Goal: Contribute content: Contribute content

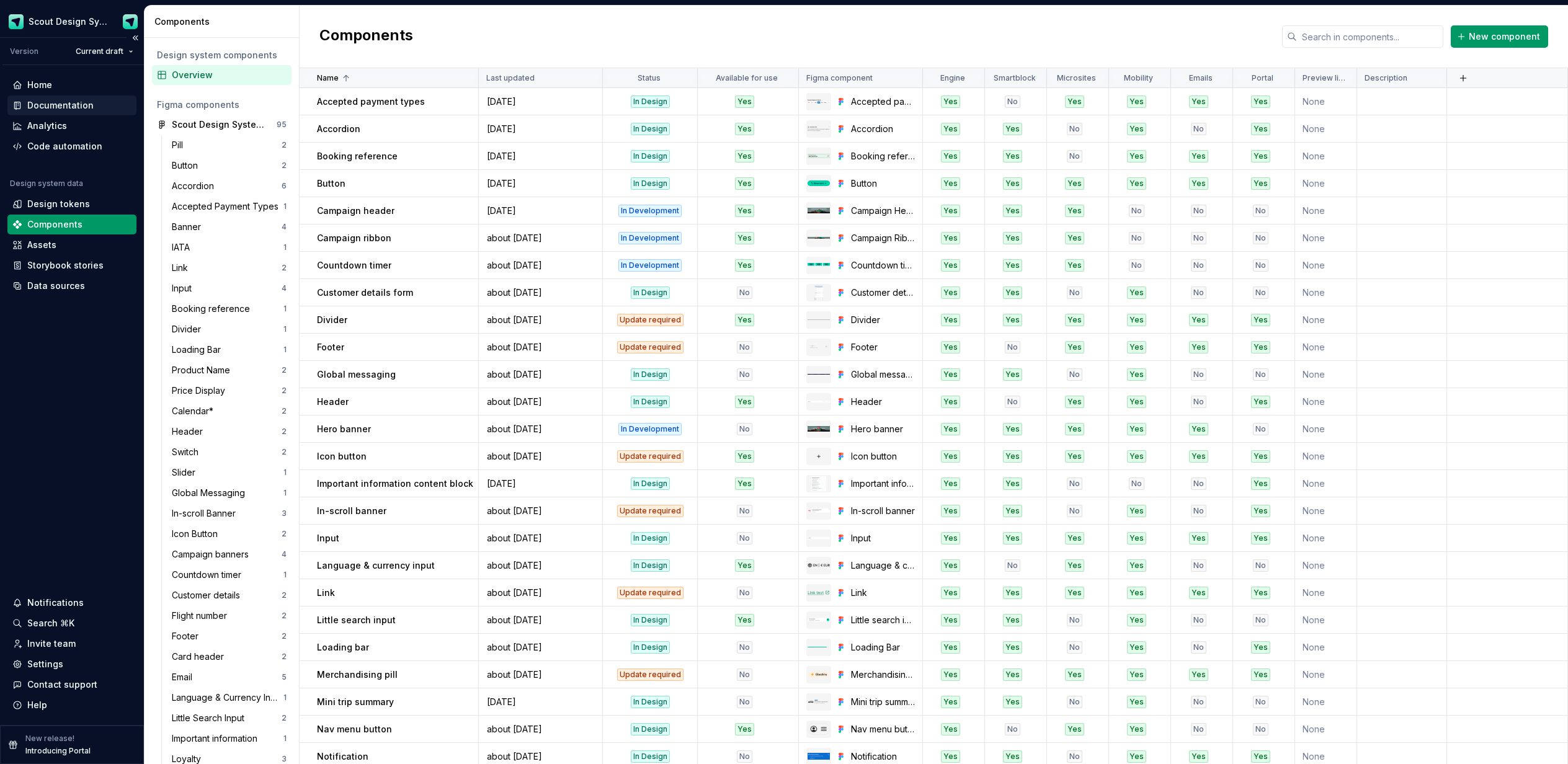
click at [72, 108] on div "Documentation" at bounding box center [61, 105] width 67 height 12
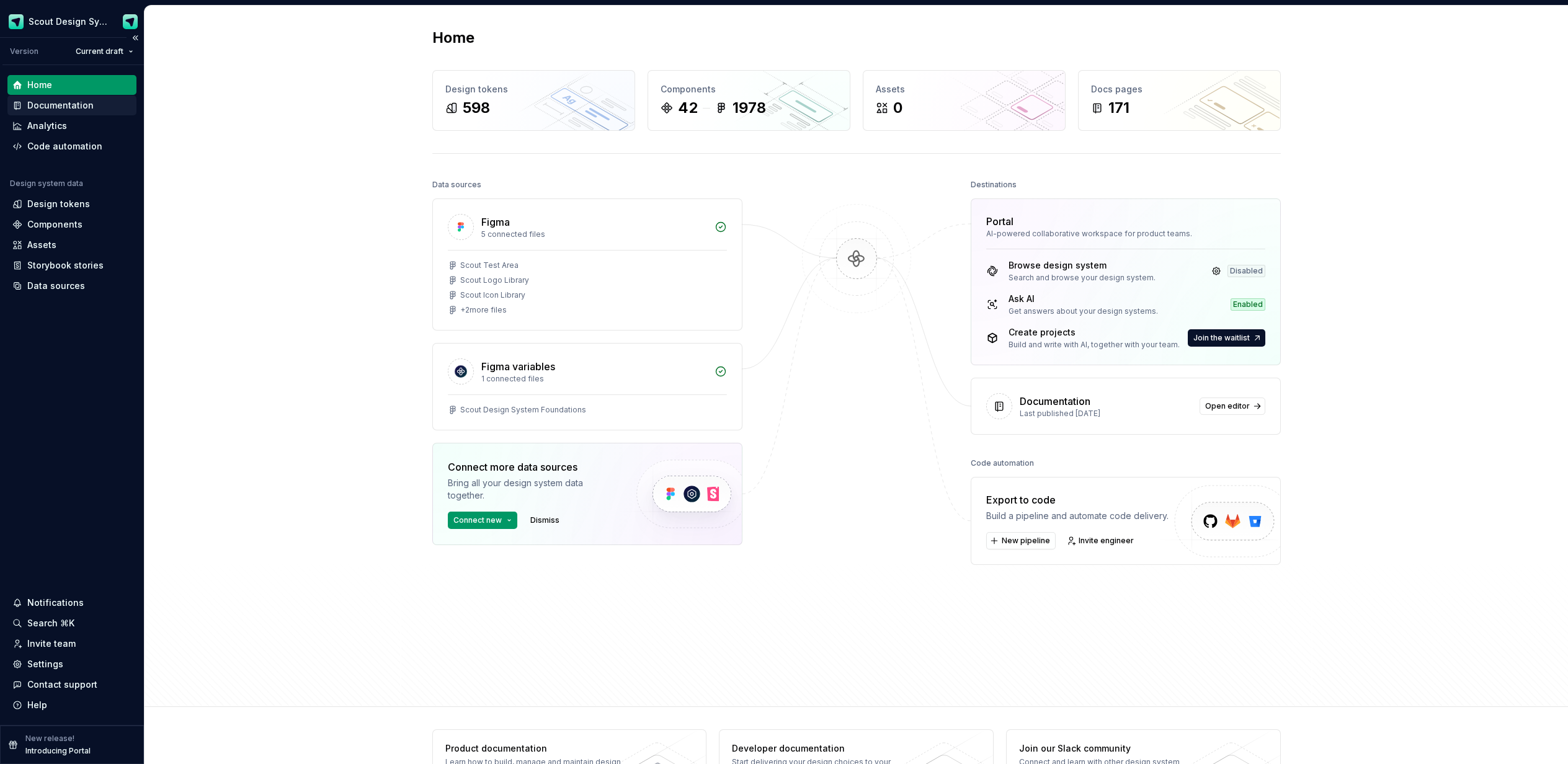
click at [44, 108] on div "Documentation" at bounding box center [61, 105] width 67 height 12
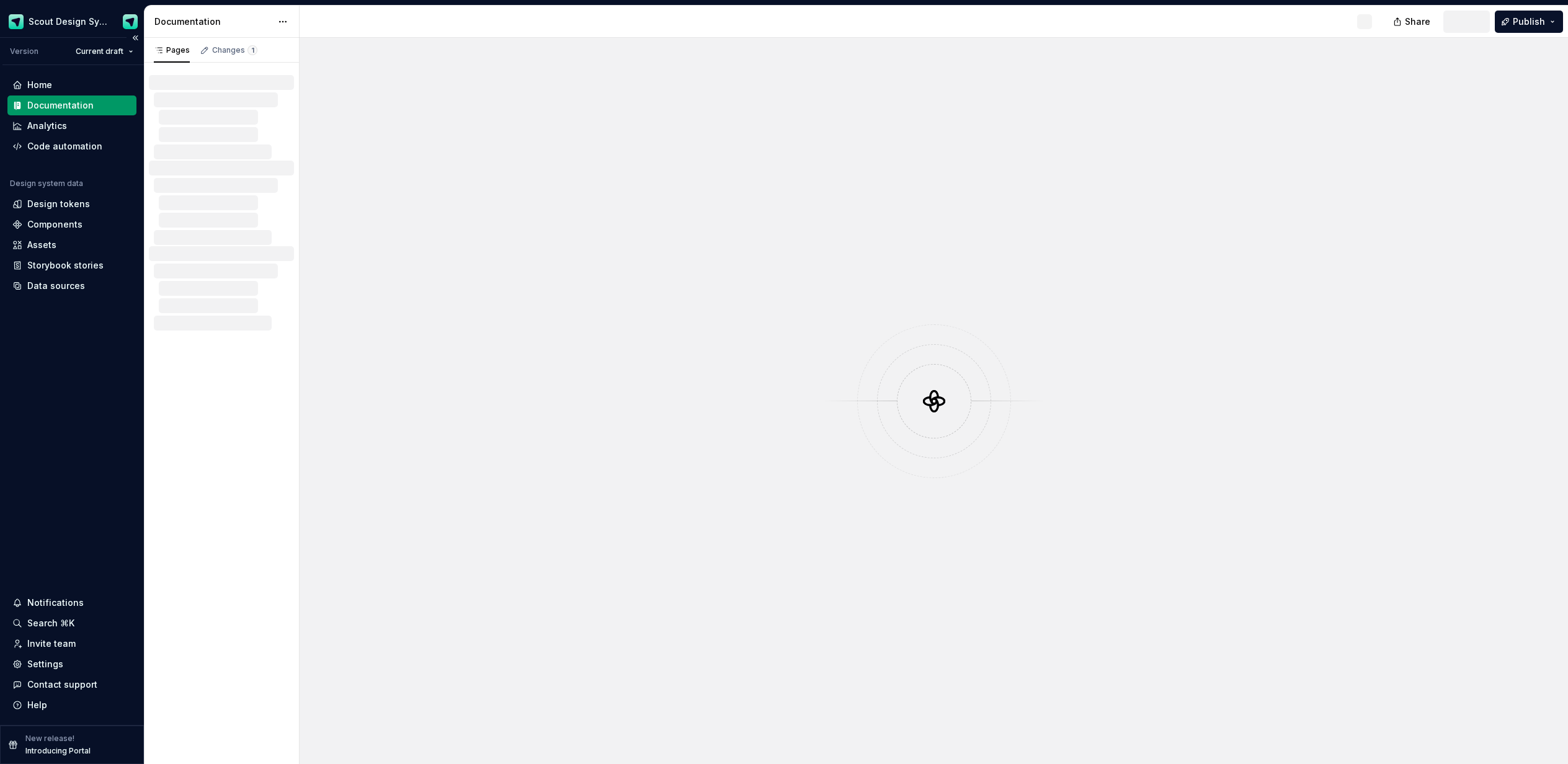
click at [53, 104] on div "Documentation" at bounding box center [61, 105] width 67 height 12
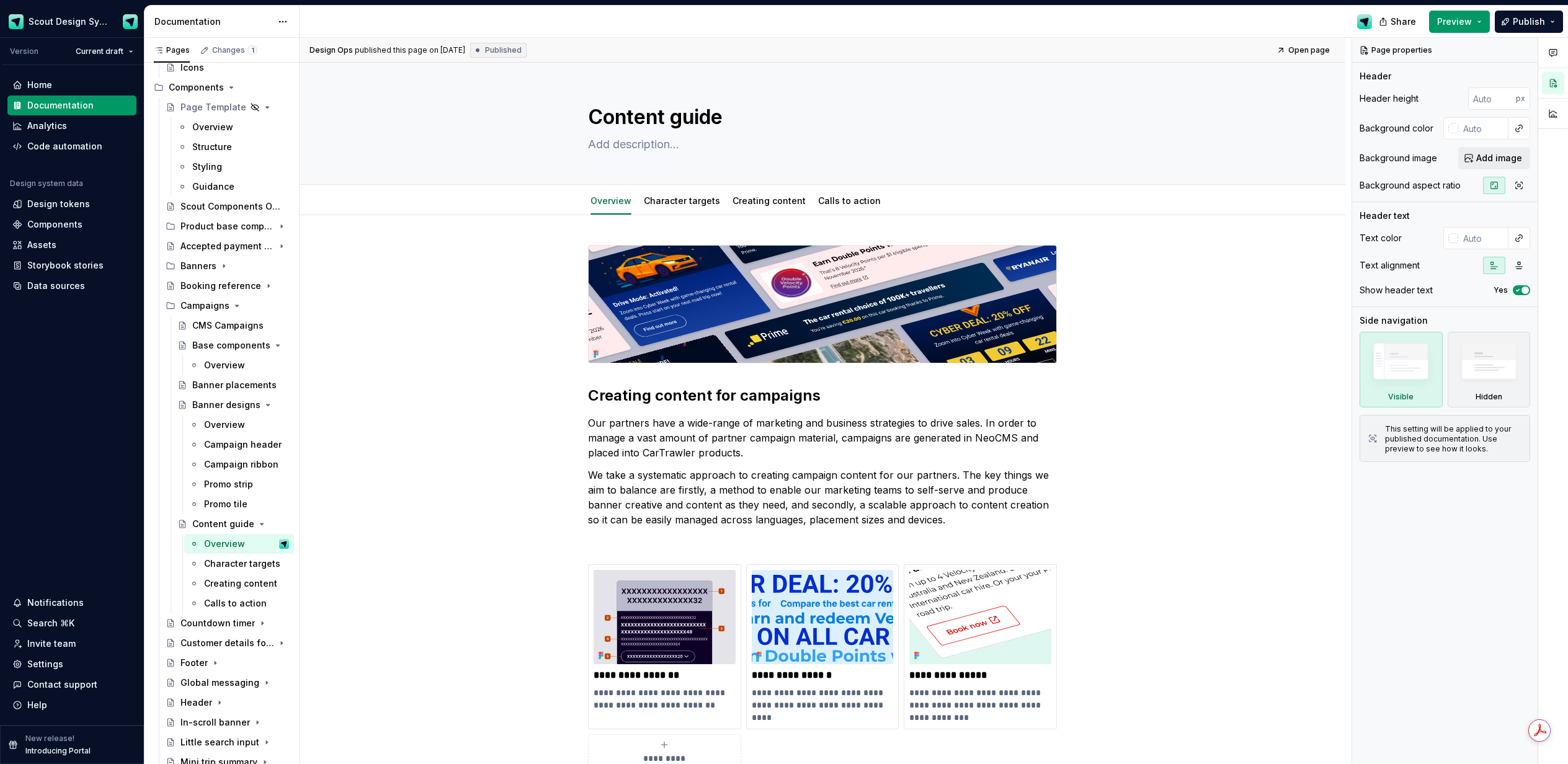
scroll to position [253, 0]
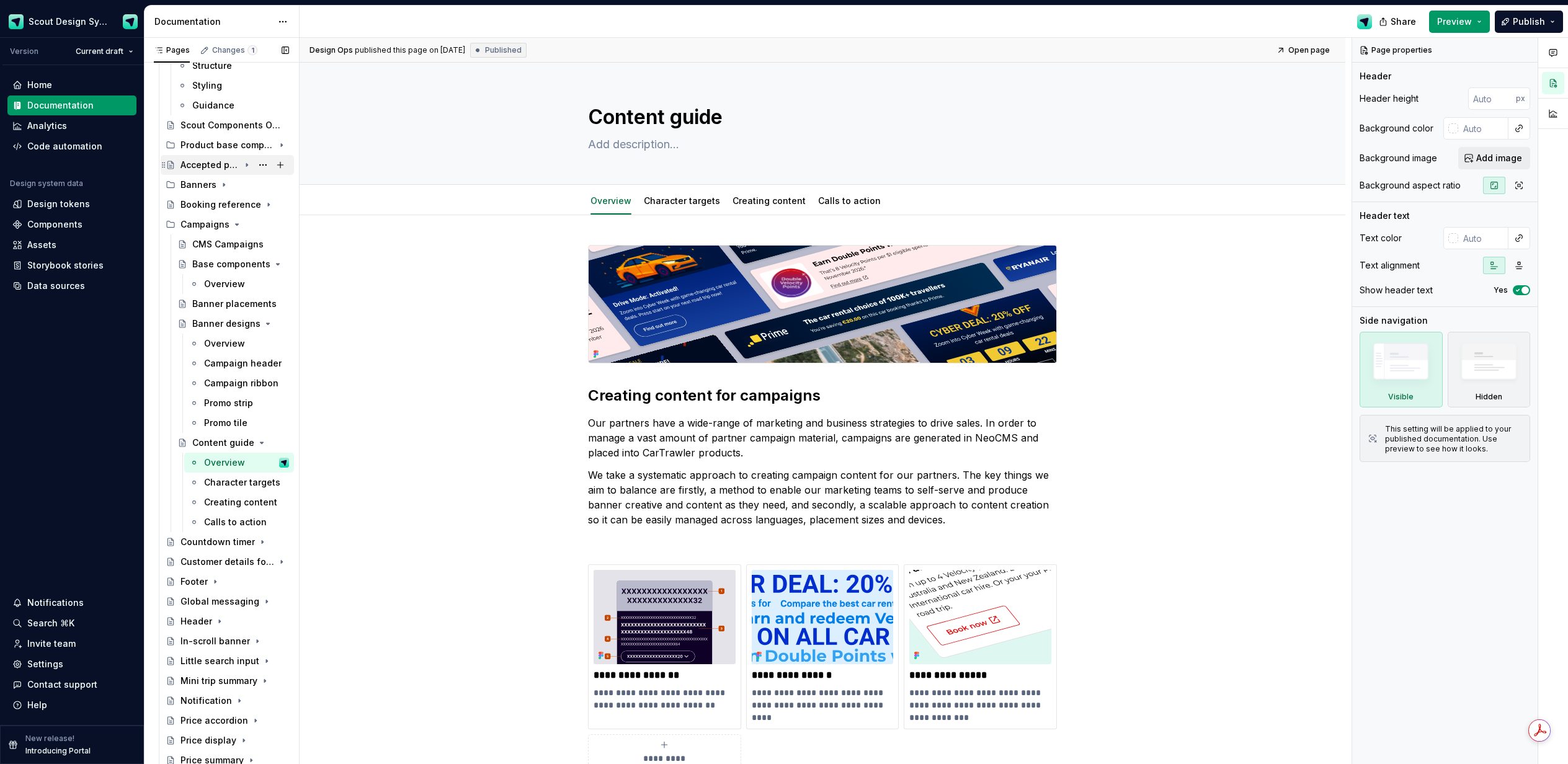
click at [201, 227] on div "Campaigns" at bounding box center [205, 224] width 49 height 12
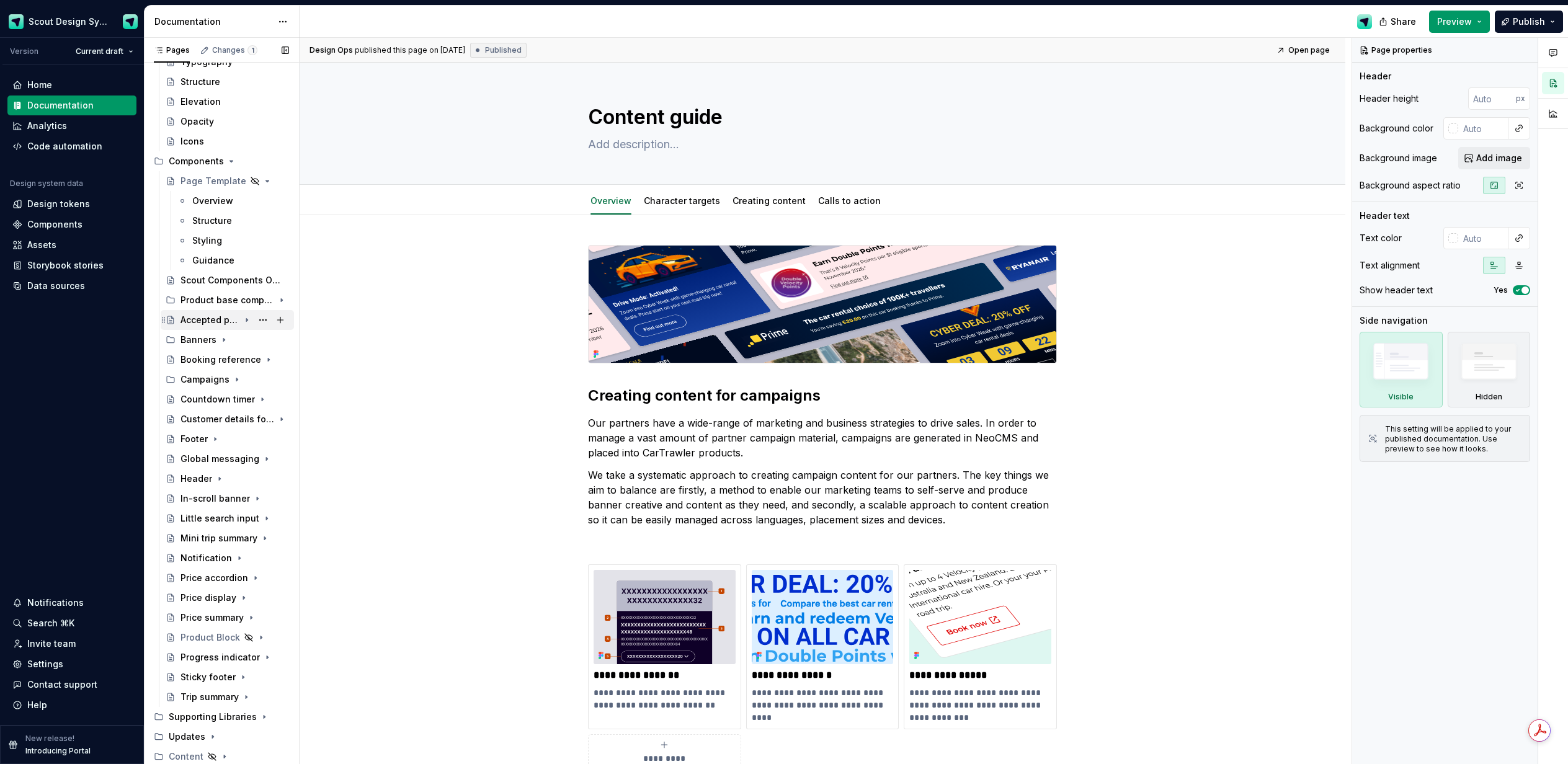
scroll to position [0, 0]
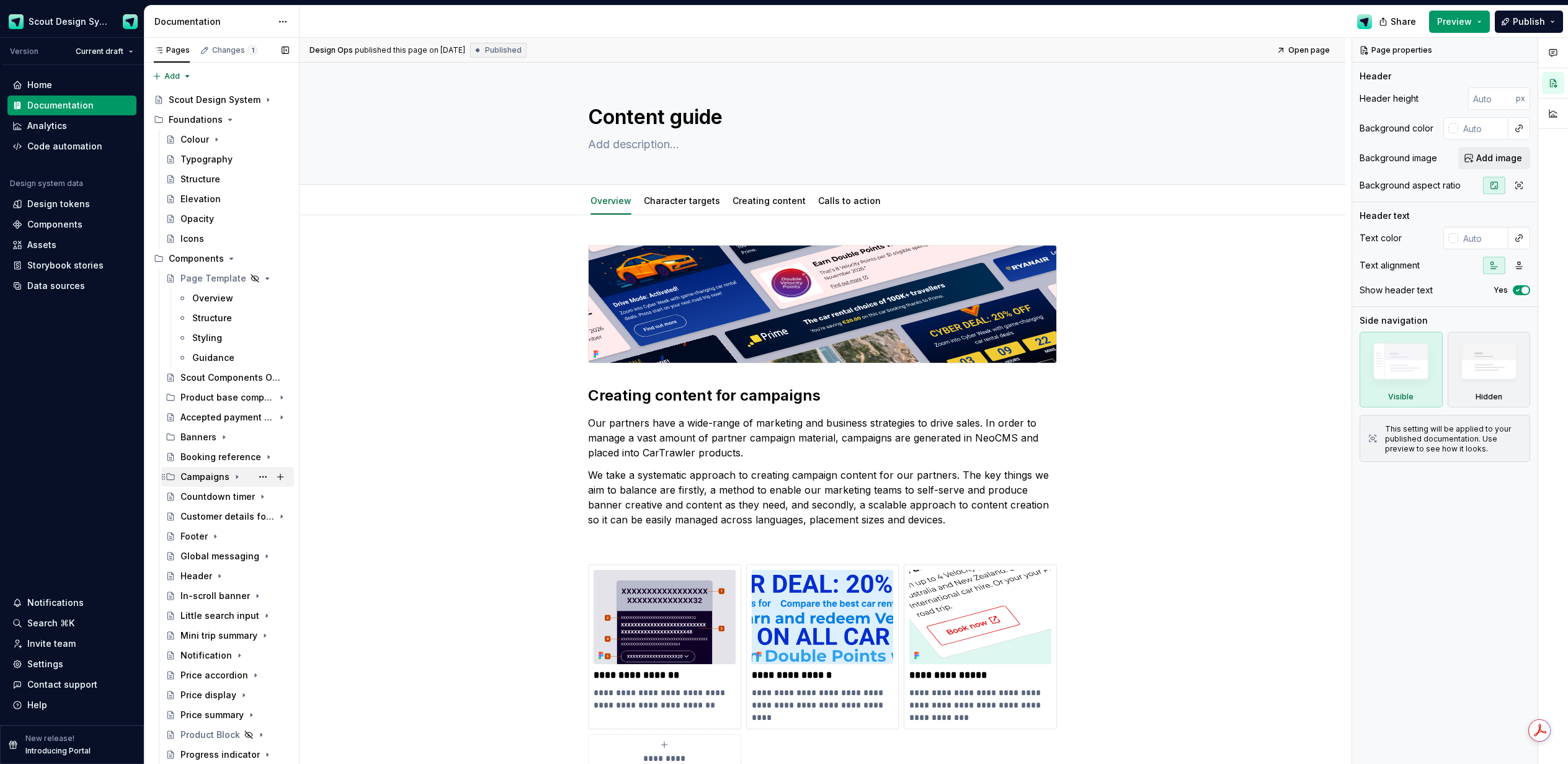
click at [237, 476] on icon "Page tree" at bounding box center [237, 477] width 1 height 3
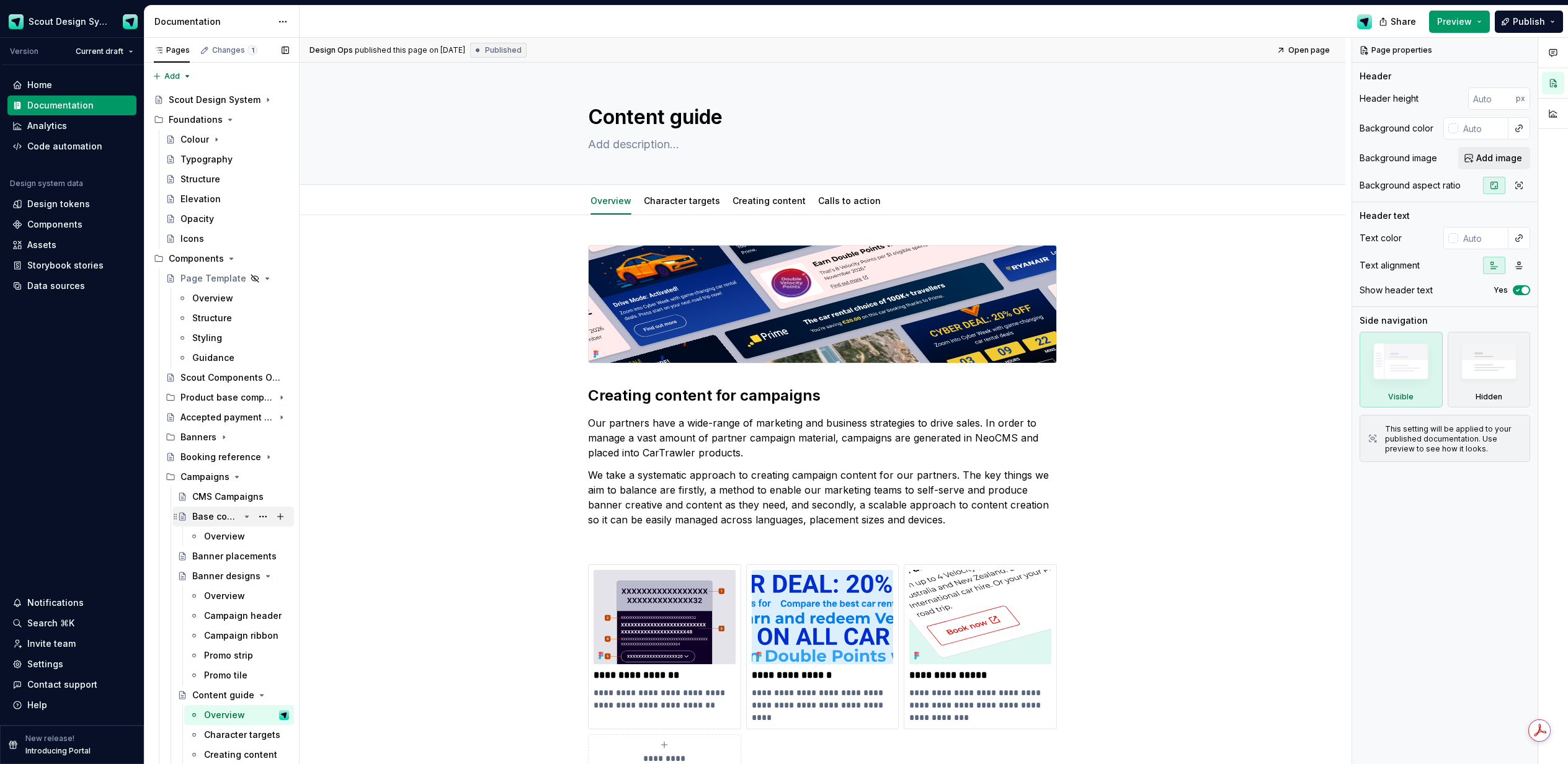
click at [247, 517] on icon "Page tree" at bounding box center [247, 517] width 3 height 1
click at [249, 556] on icon "Page tree" at bounding box center [246, 556] width 10 height 10
click at [247, 577] on icon "Page tree" at bounding box center [247, 576] width 3 height 1
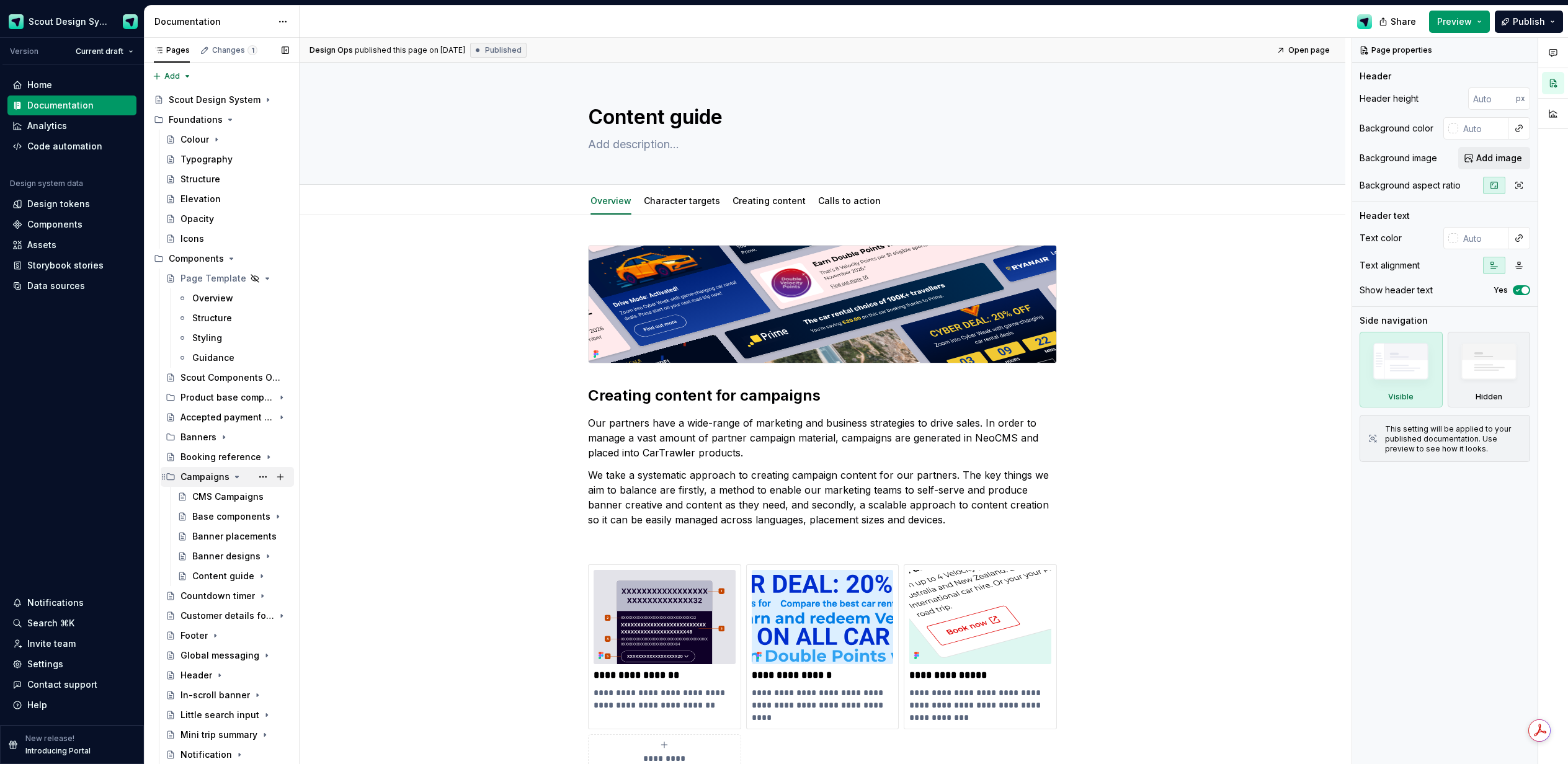
click at [165, 475] on icon "Page tree" at bounding box center [163, 476] width 10 height 10
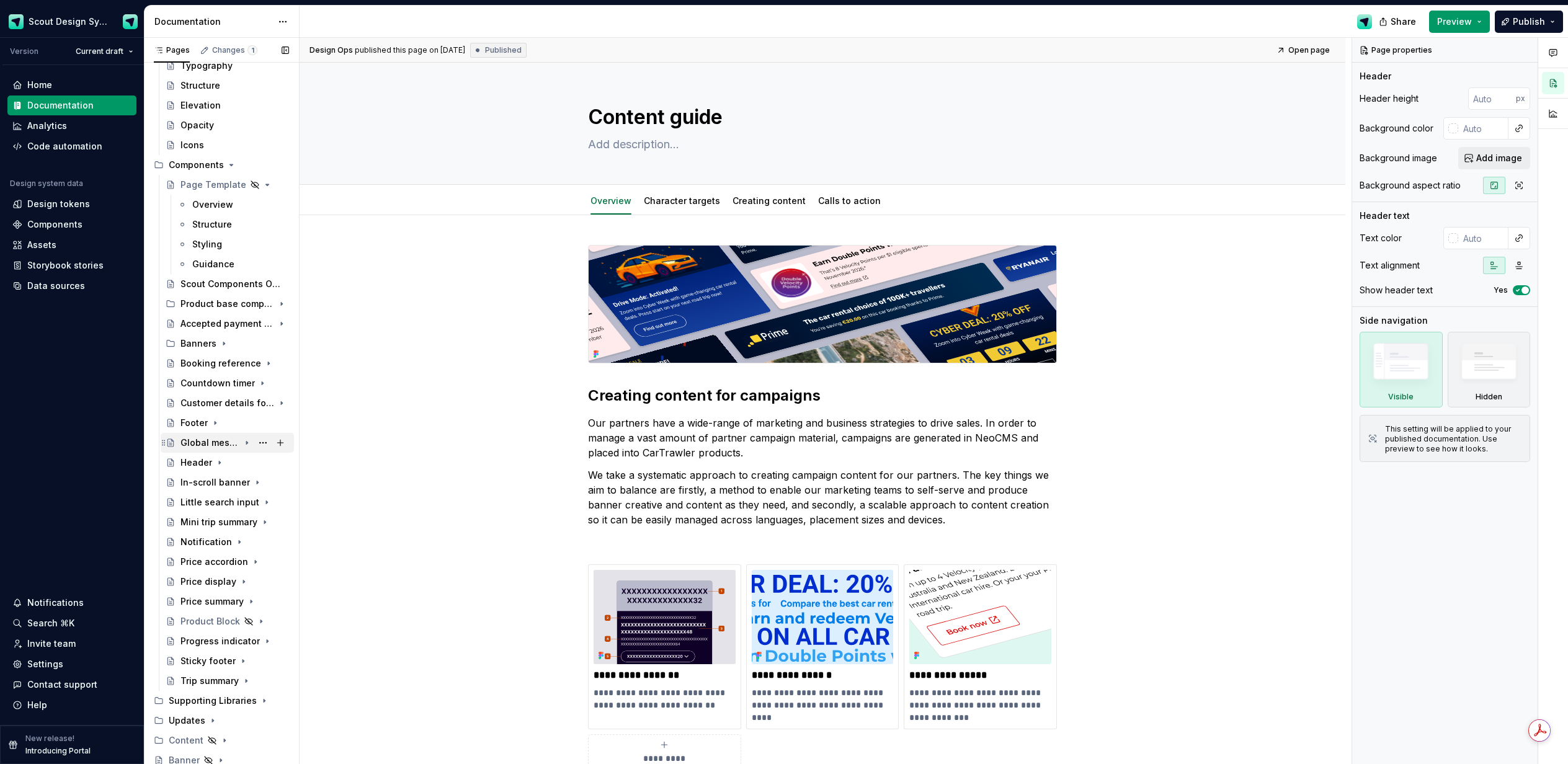
scroll to position [176, 0]
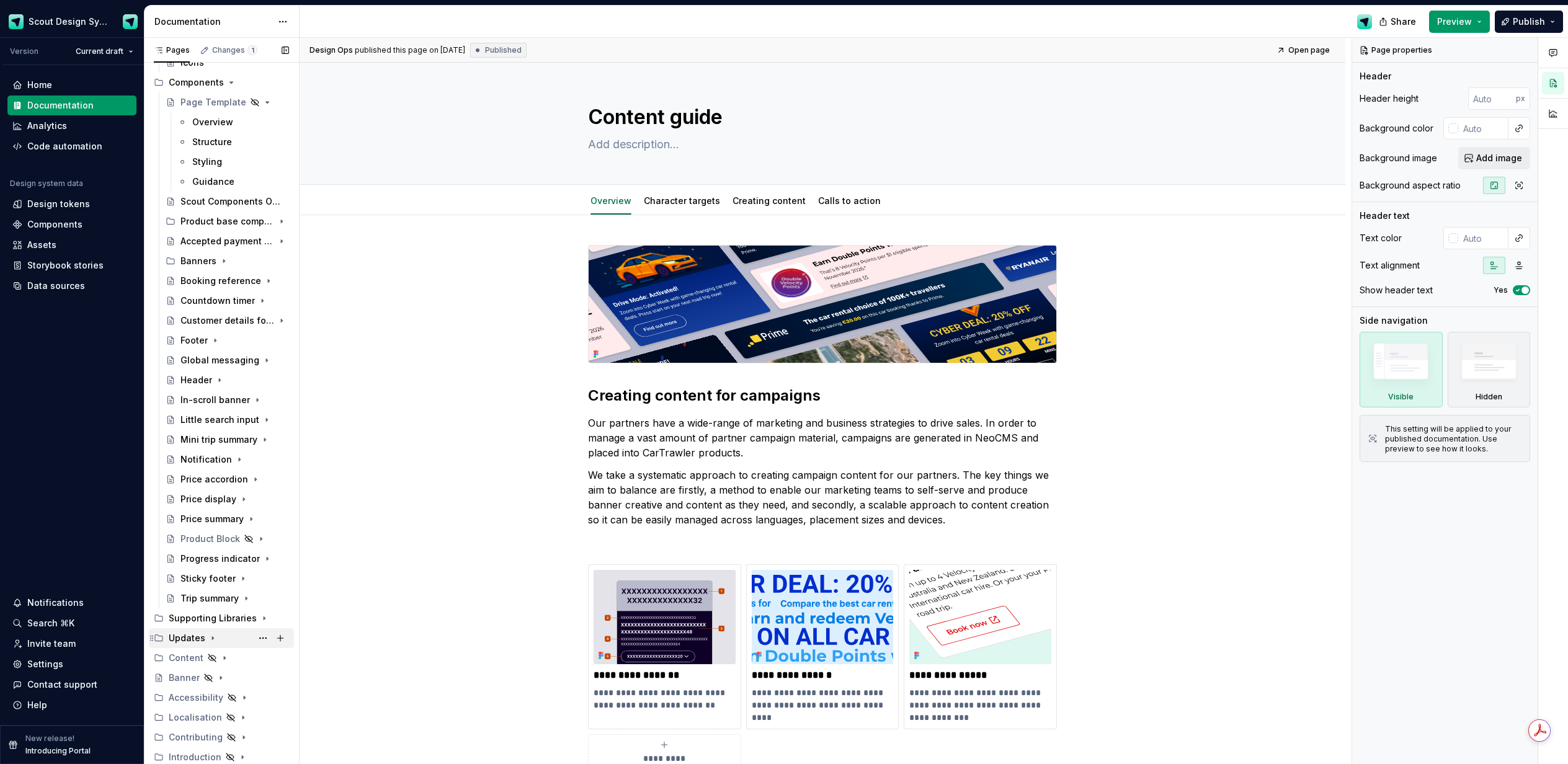
click at [212, 639] on icon "Page tree" at bounding box center [213, 638] width 1 height 3
click at [212, 658] on icon "Page tree" at bounding box center [213, 658] width 3 height 1
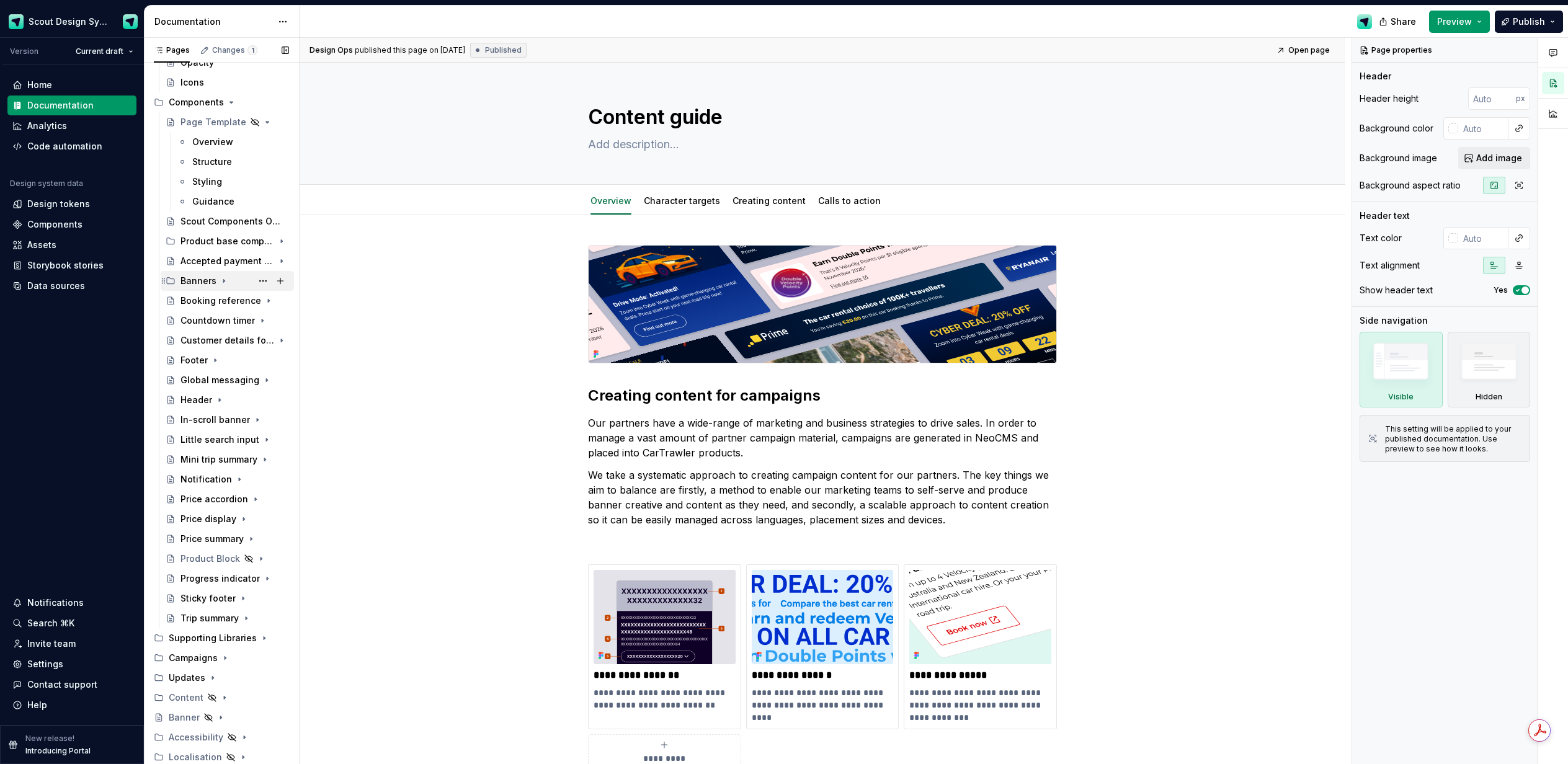
scroll to position [196, 0]
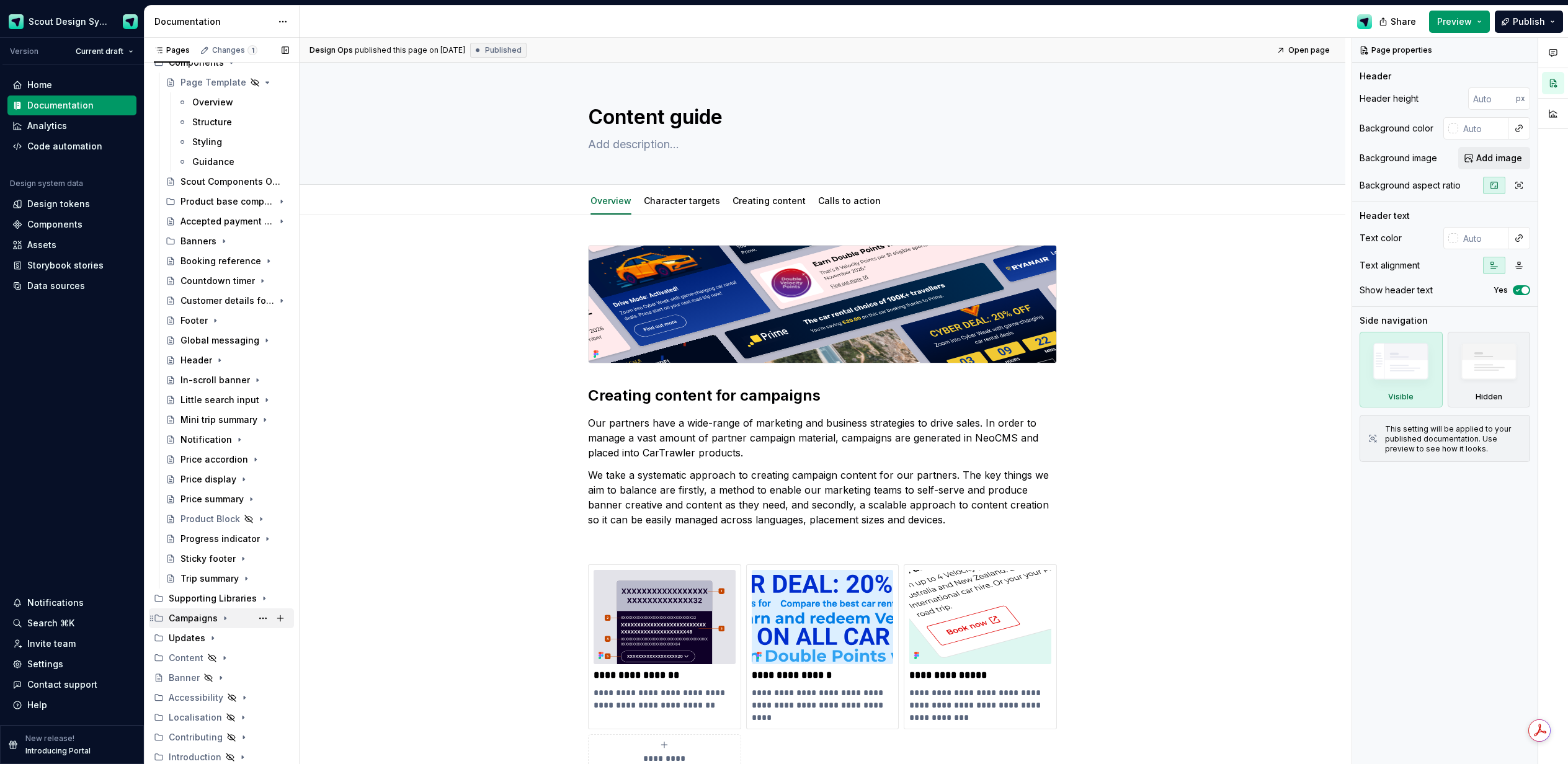
click at [187, 620] on div "Campaigns" at bounding box center [193, 618] width 49 height 12
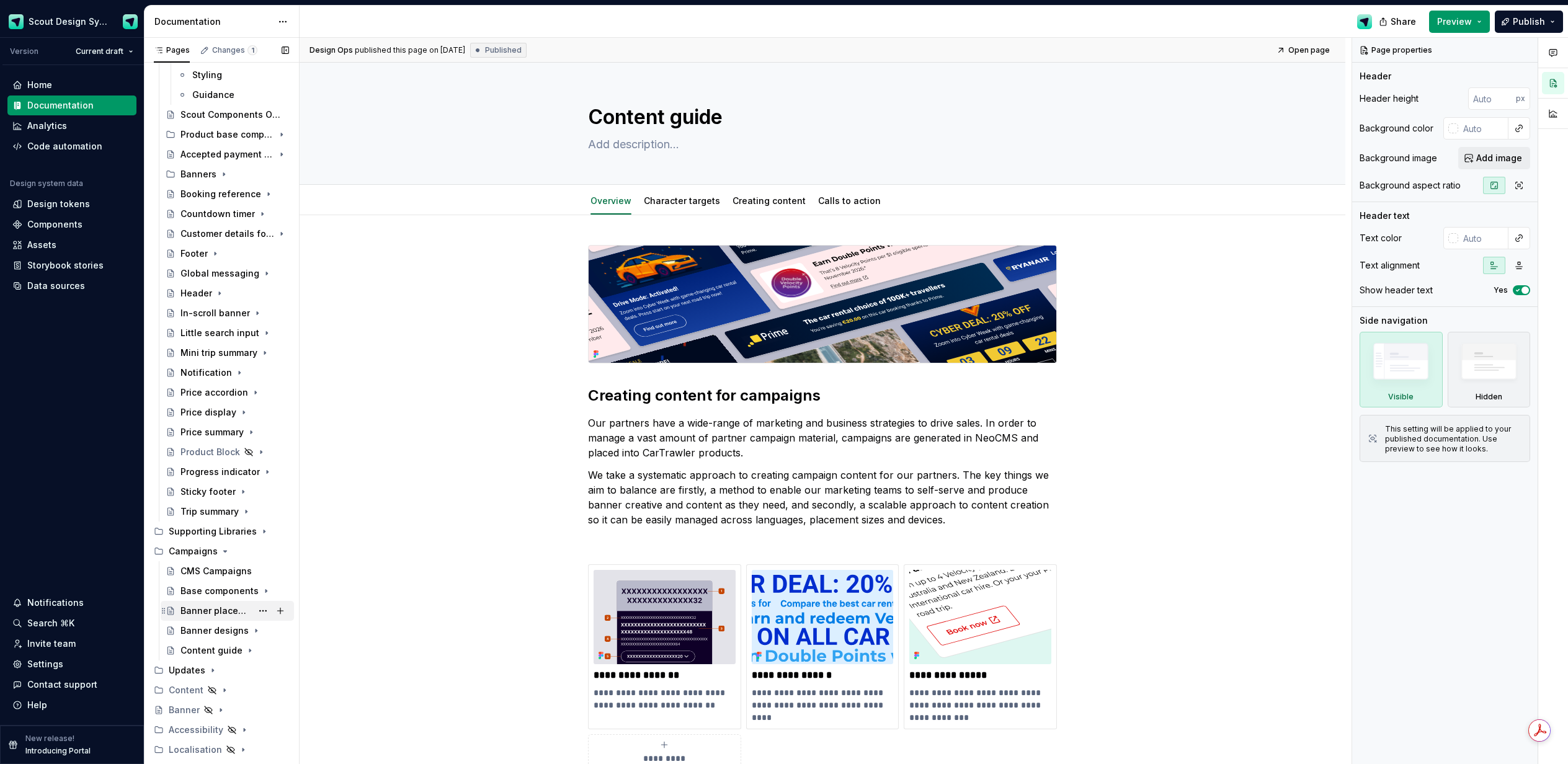
click at [206, 607] on div "Banner placements" at bounding box center [216, 611] width 71 height 12
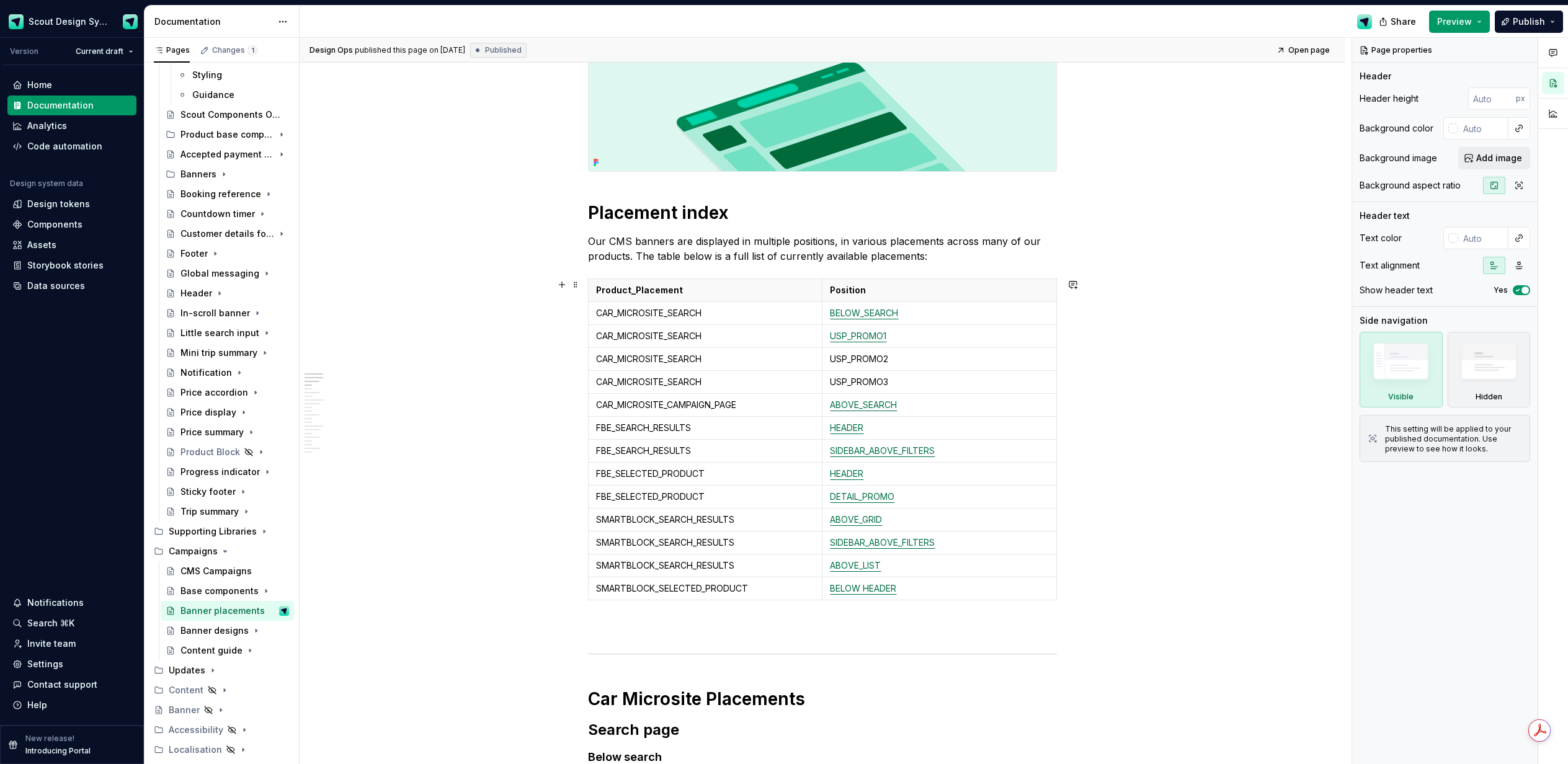
scroll to position [217, 0]
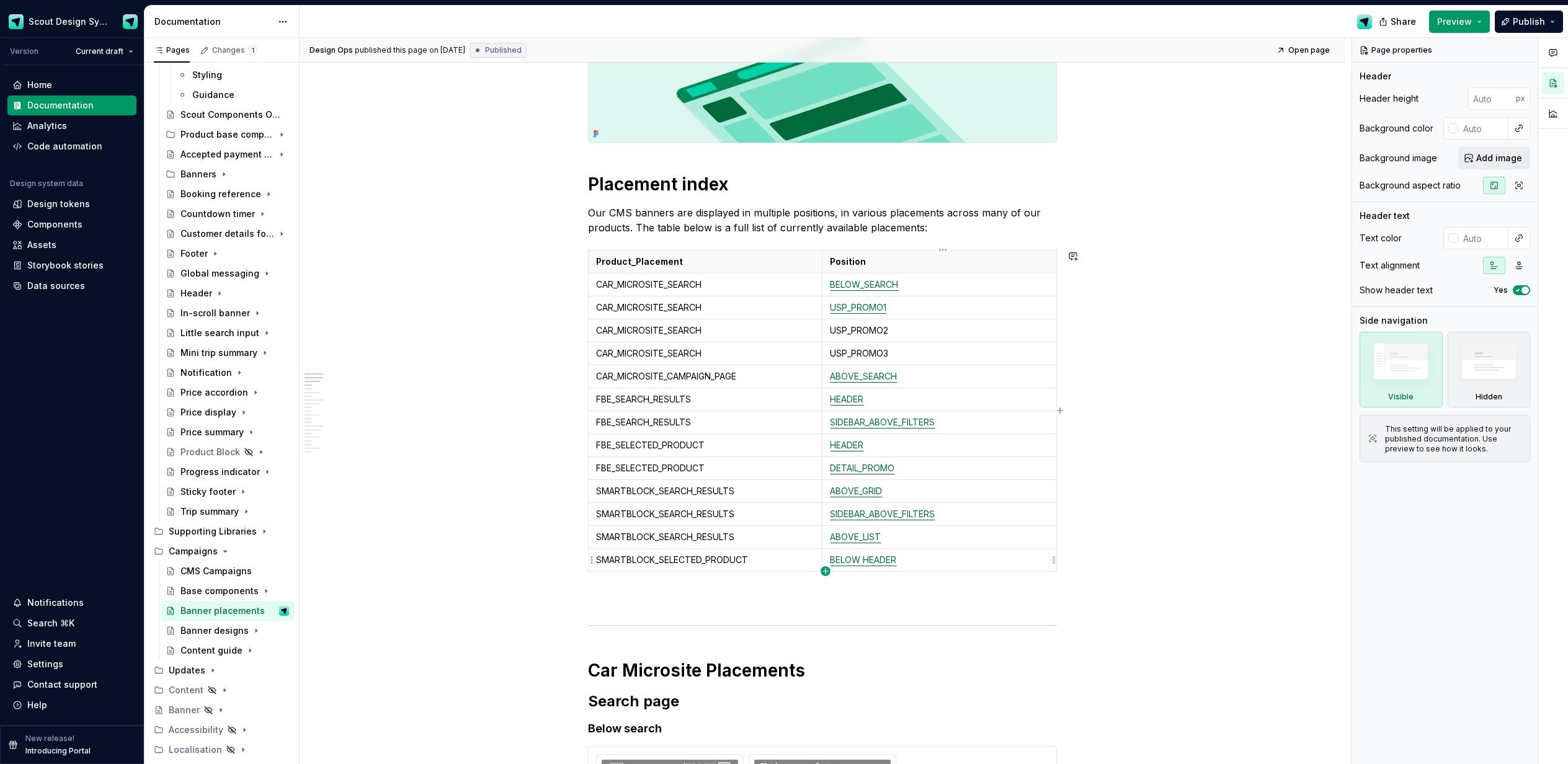
type textarea "*"
click at [826, 570] on icon "button" at bounding box center [825, 571] width 10 height 10
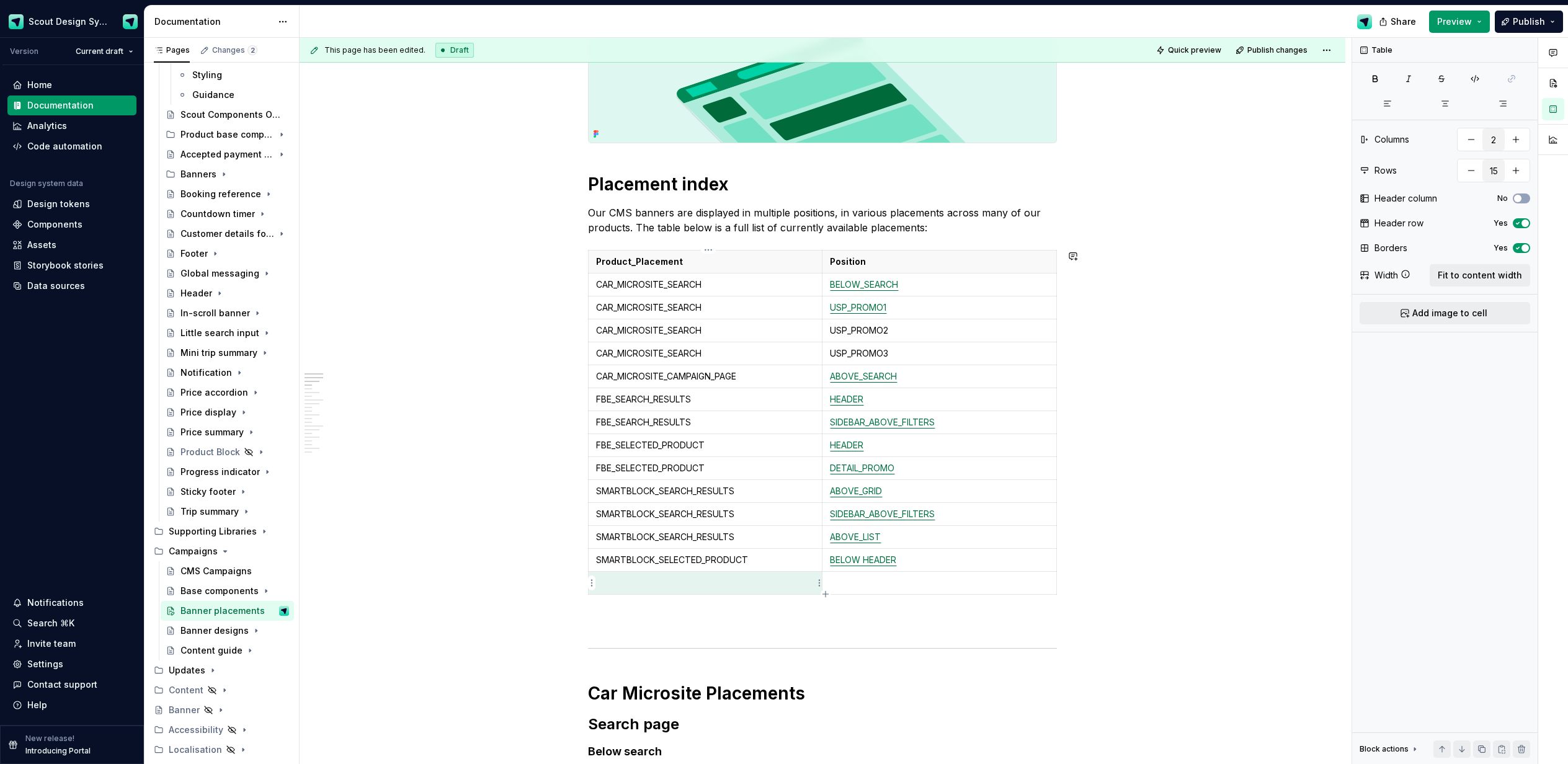
click at [662, 586] on p at bounding box center [705, 583] width 219 height 12
click at [714, 584] on p "TME_MICROSITE_SEARCH" at bounding box center [705, 583] width 219 height 12
copy p "TME_MICROSITE_SEARCH"
click at [826, 595] on div "Product_Placement Position CAR_MICROSITE_SEARCH BELOW_SEARCH CAR_MICROSITE_SEAR…" at bounding box center [822, 425] width 469 height 350
click at [828, 592] on icon "button" at bounding box center [825, 594] width 10 height 10
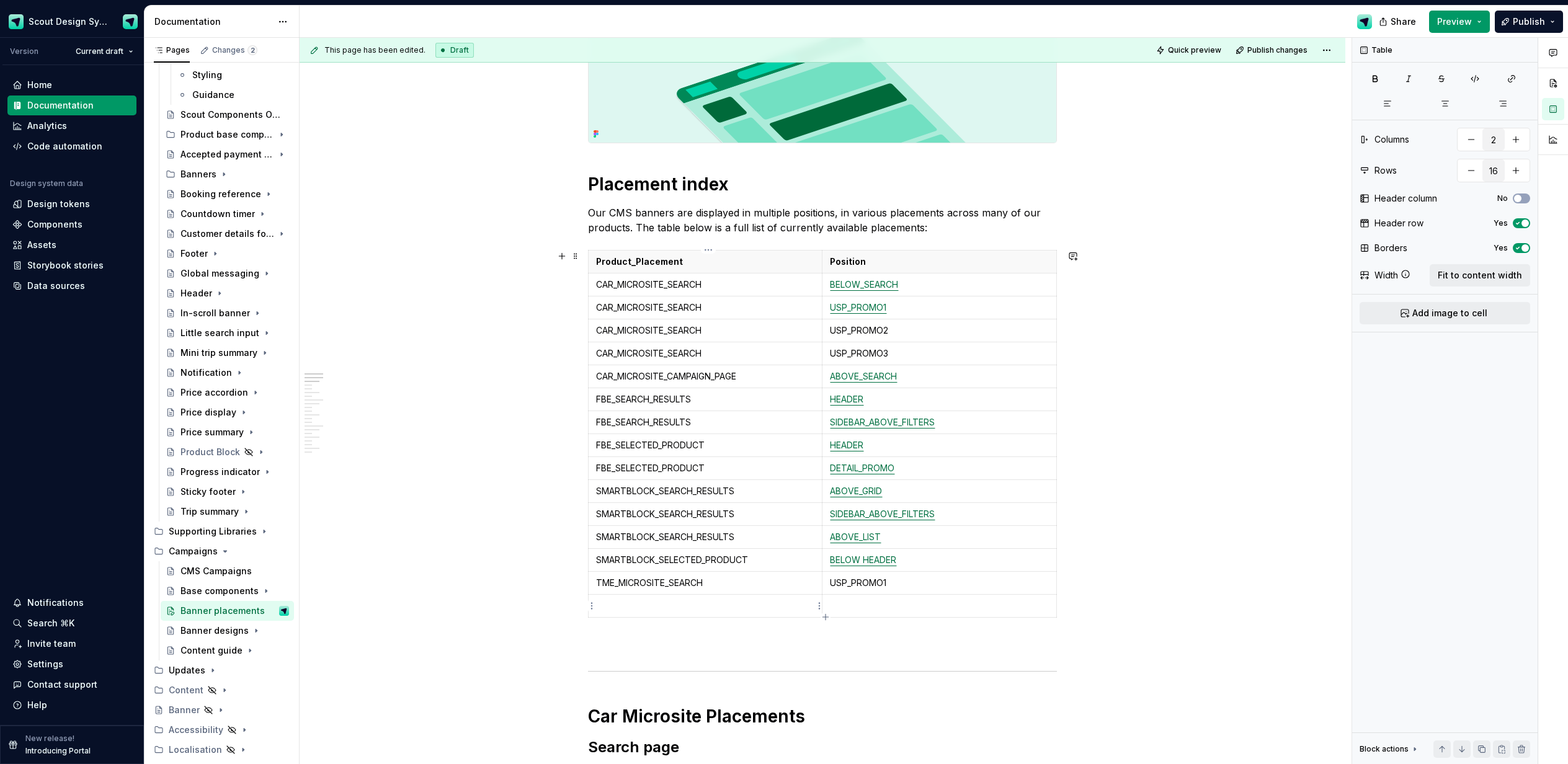
click at [764, 600] on p at bounding box center [705, 606] width 219 height 12
drag, startPoint x: 828, startPoint y: 617, endPoint x: 821, endPoint y: 615, distance: 7.3
click at [826, 617] on icon "button" at bounding box center [825, 617] width 10 height 10
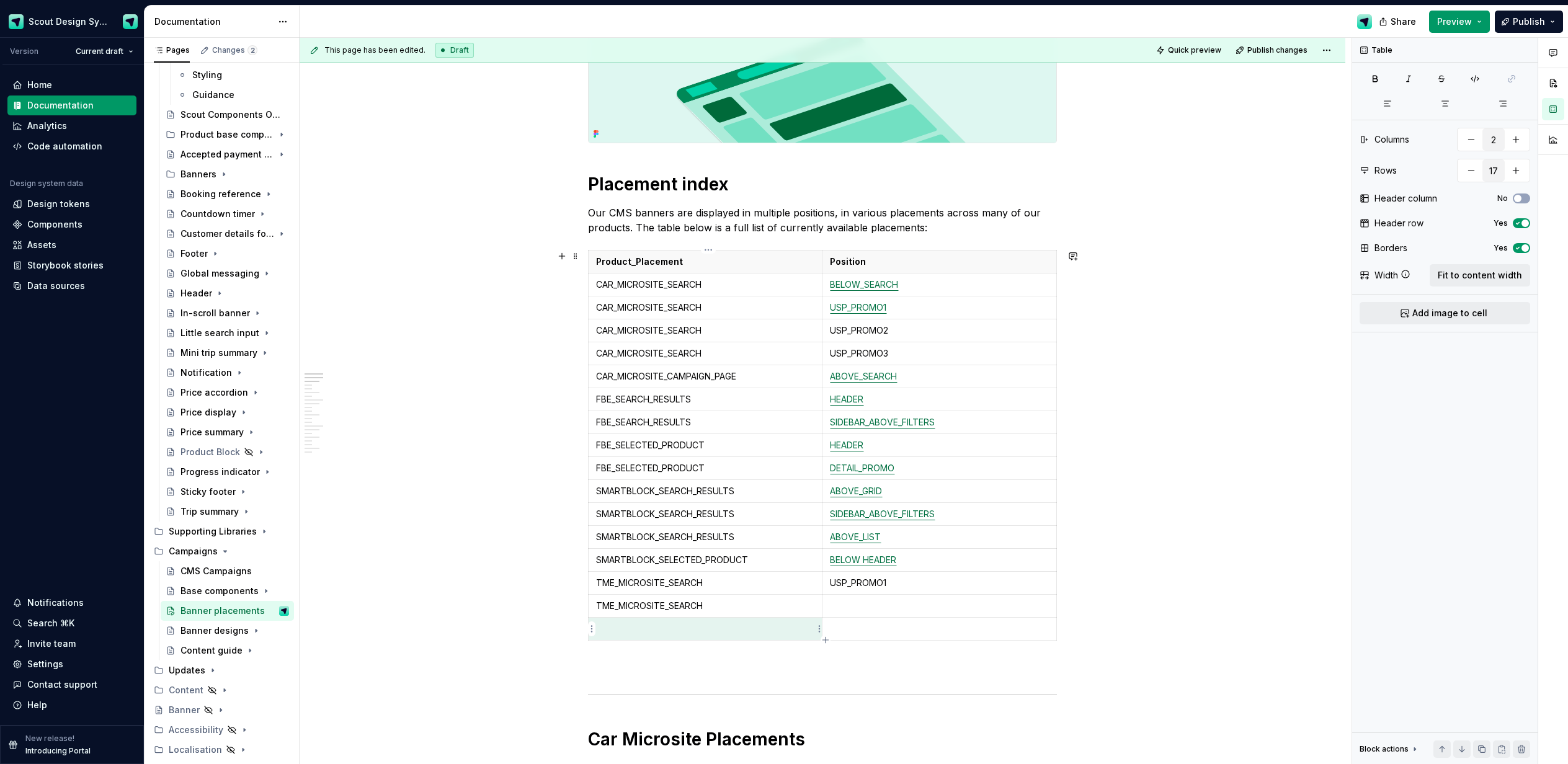
click at [749, 625] on p at bounding box center [705, 629] width 219 height 12
drag, startPoint x: 871, startPoint y: 595, endPoint x: 895, endPoint y: 588, distance: 25.0
click at [871, 595] on td at bounding box center [940, 606] width 235 height 23
drag, startPoint x: 892, startPoint y: 585, endPoint x: 830, endPoint y: 583, distance: 62.0
click at [831, 583] on td "USP_PROMO1" at bounding box center [940, 583] width 235 height 23
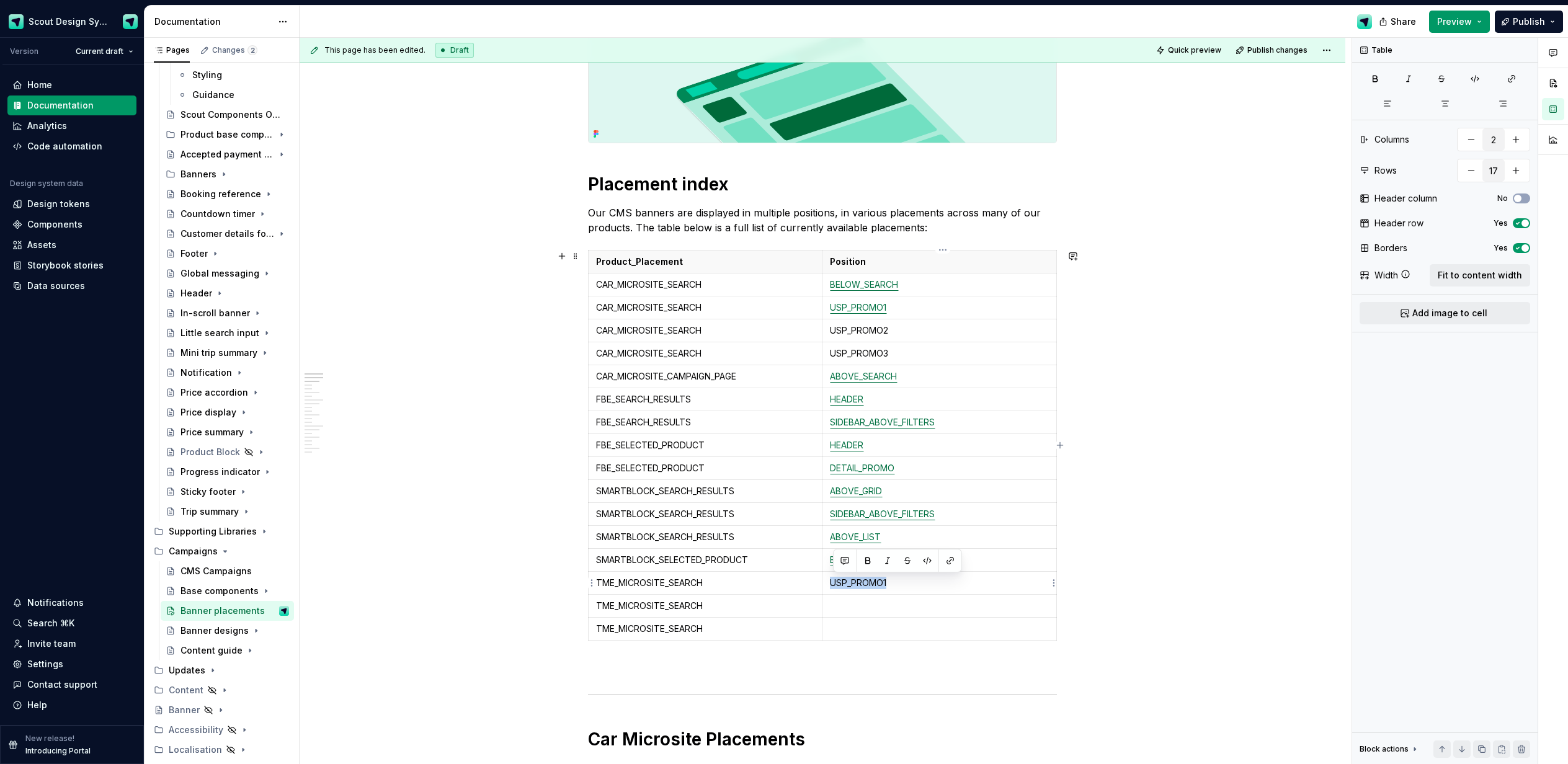
copy p "USP_PROMO1"
drag, startPoint x: 840, startPoint y: 602, endPoint x: 849, endPoint y: 607, distance: 10.3
click at [840, 602] on p at bounding box center [940, 606] width 219 height 12
click at [897, 635] on td at bounding box center [940, 629] width 235 height 23
click at [824, 642] on icon "button" at bounding box center [825, 640] width 10 height 10
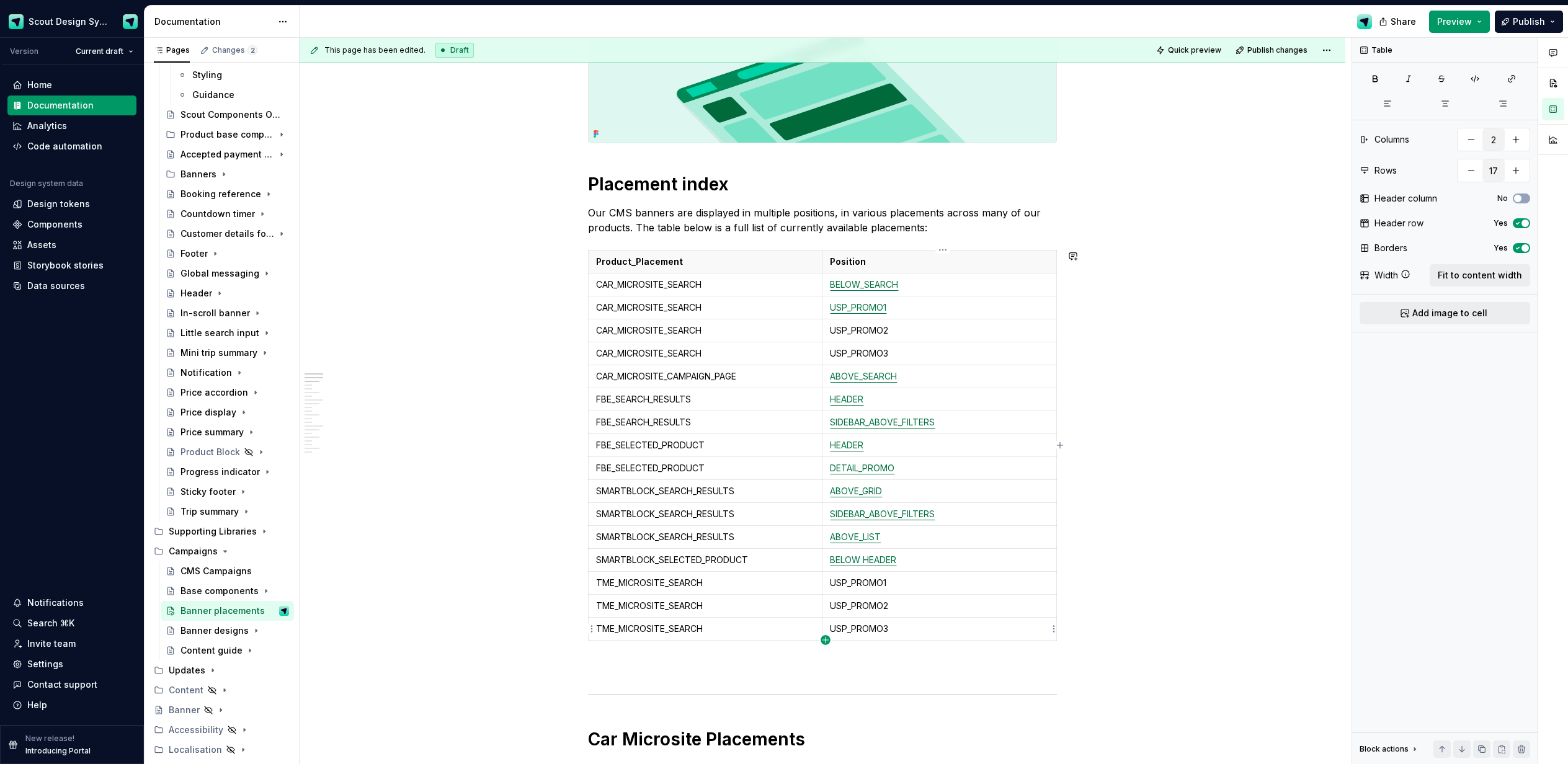
type input "18"
click at [666, 651] on p at bounding box center [705, 651] width 219 height 12
click at [1518, 27] on span "Publish" at bounding box center [1529, 21] width 32 height 12
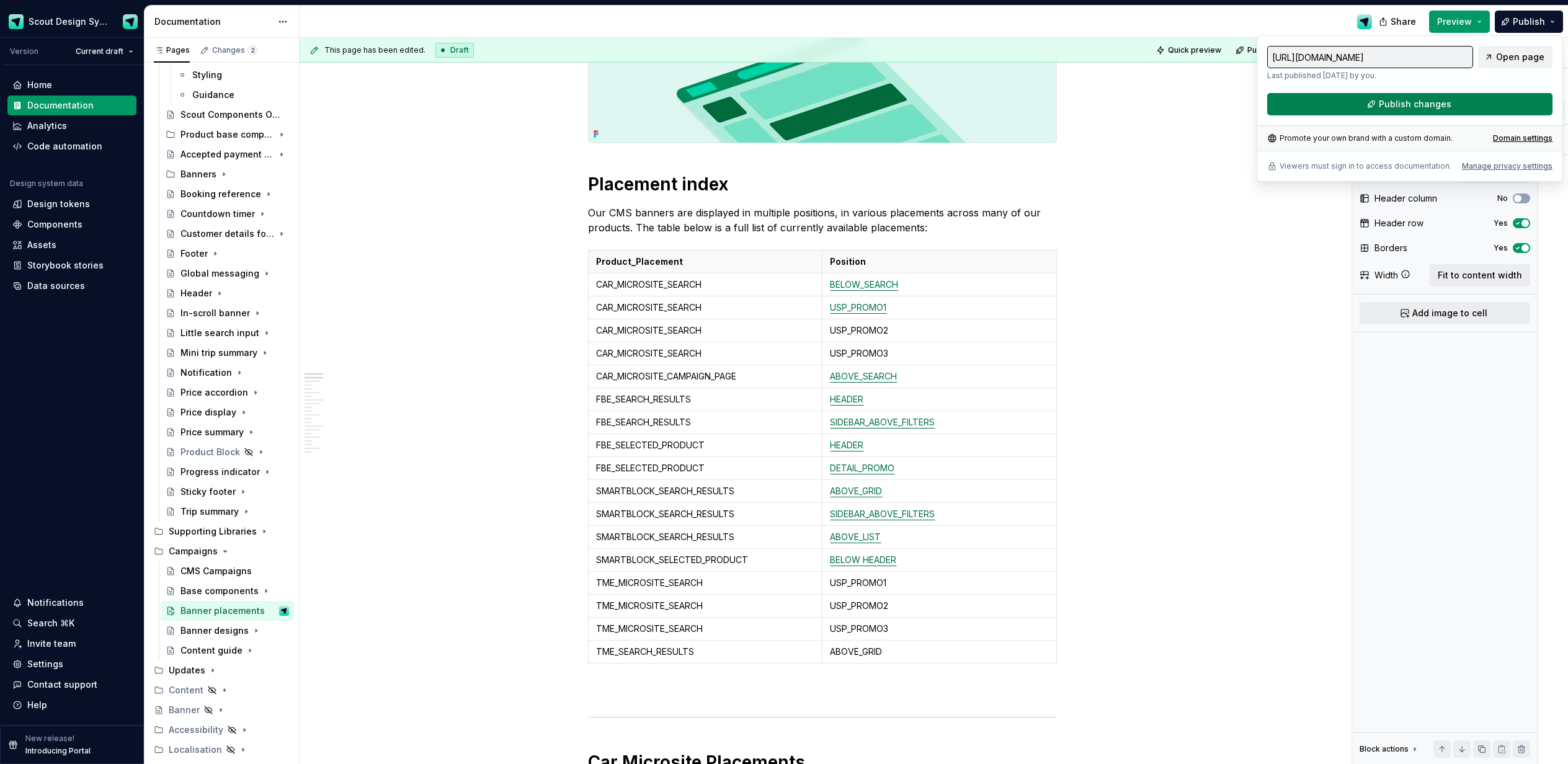
click at [1464, 100] on button "Publish changes" at bounding box center [1410, 104] width 285 height 22
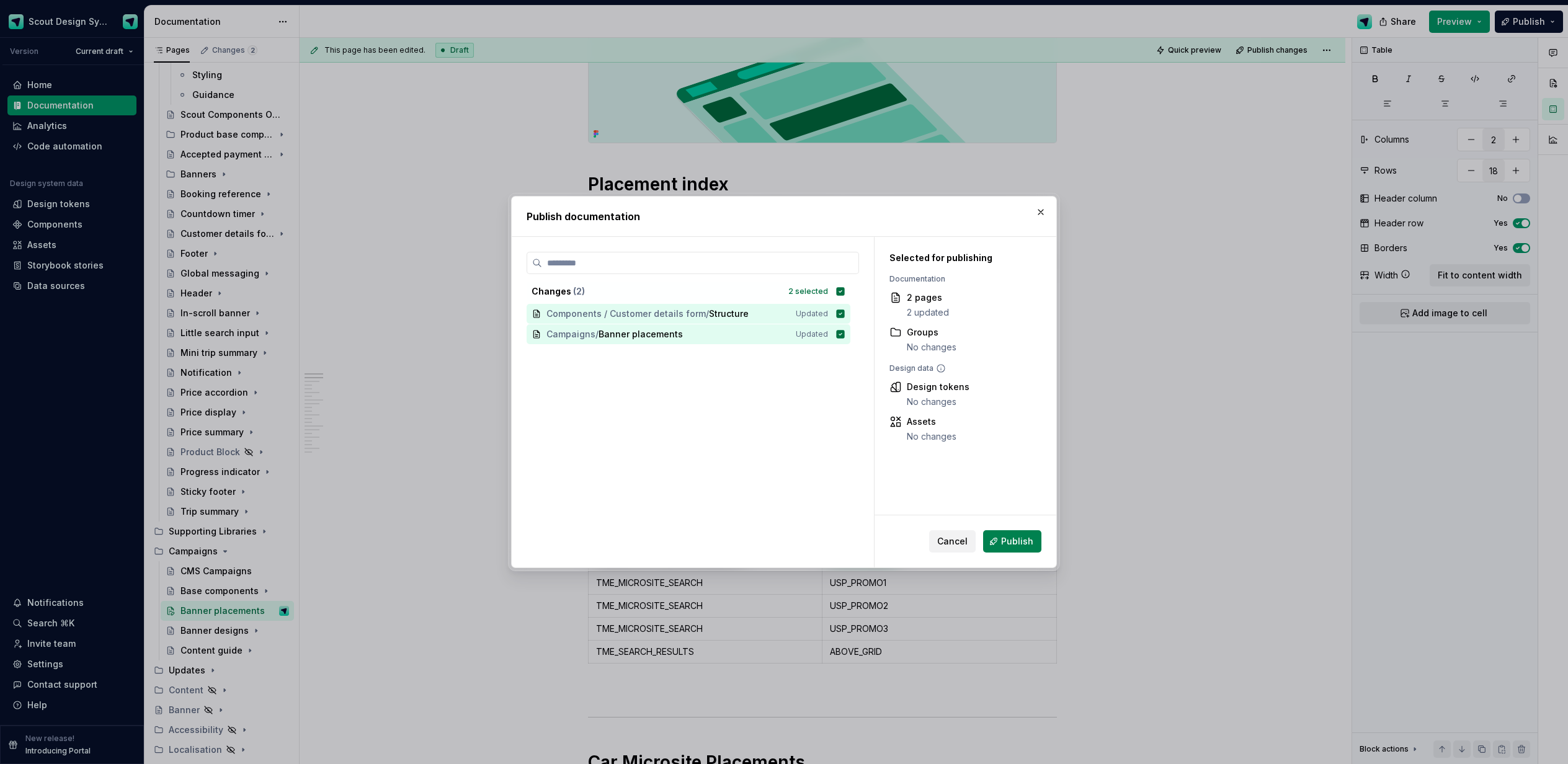
click at [1025, 539] on span "Publish" at bounding box center [1017, 541] width 32 height 12
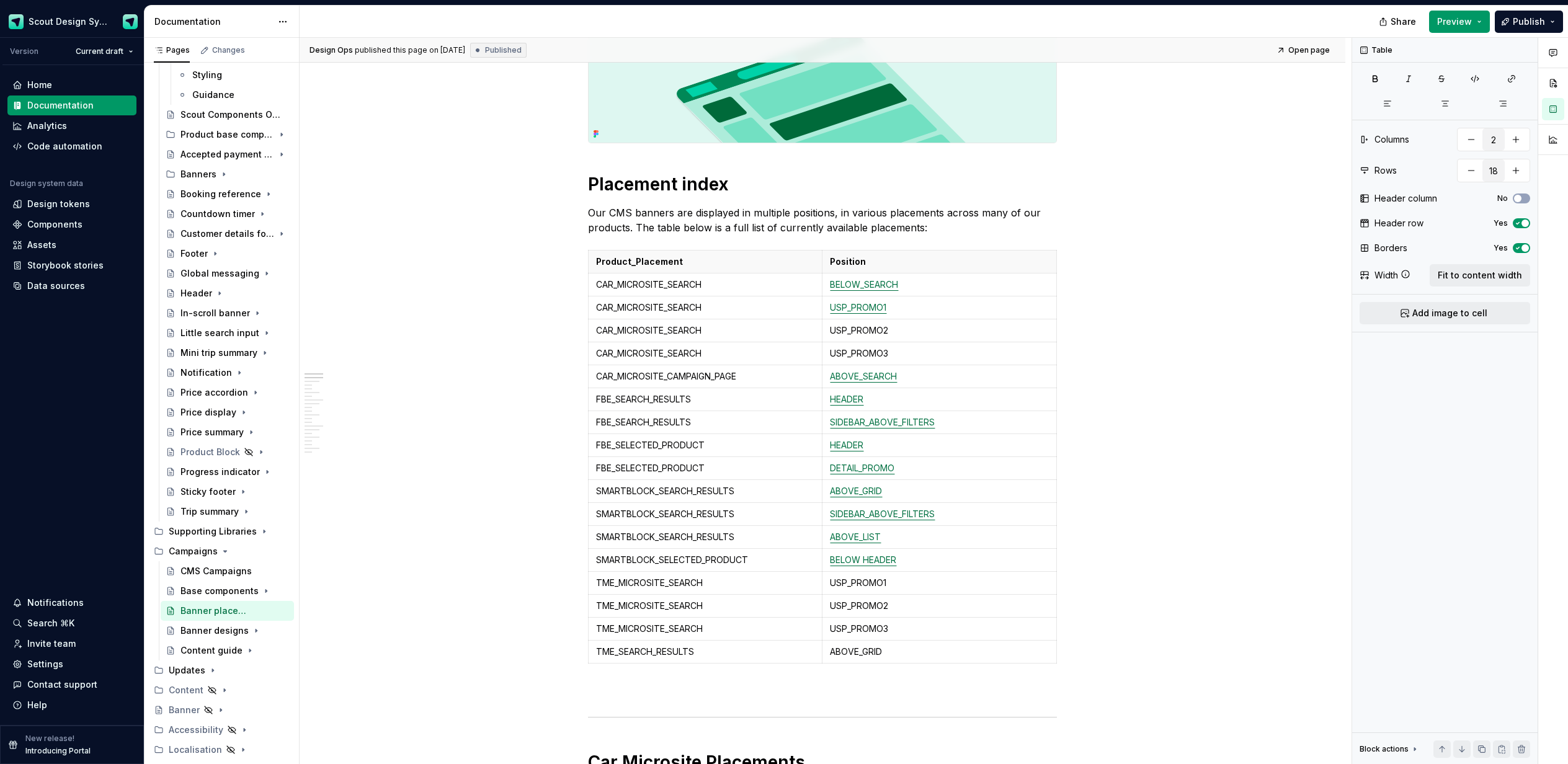
type textarea "*"
